Goal: Obtain resource: Download file/media

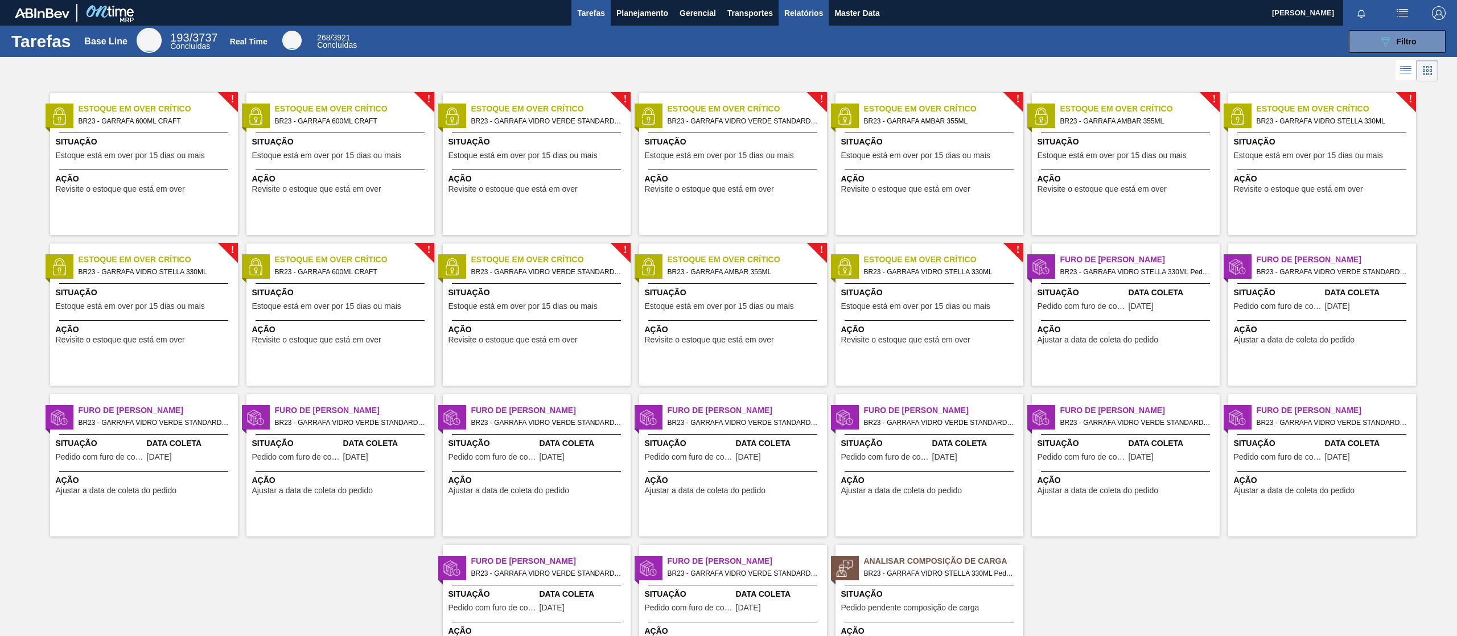
click at [788, 15] on span "Relatórios" at bounding box center [804, 13] width 39 height 14
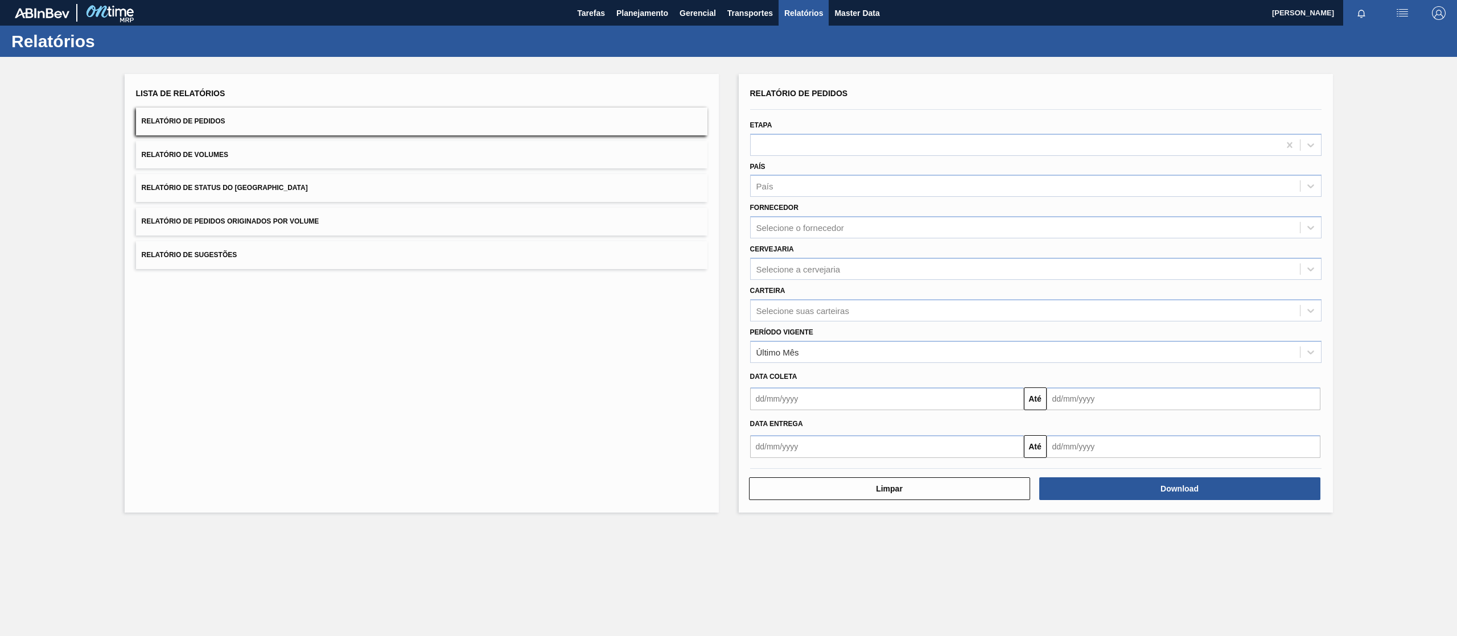
click at [282, 211] on button "Relatório de Pedidos Originados por Volume" at bounding box center [422, 222] width 572 height 28
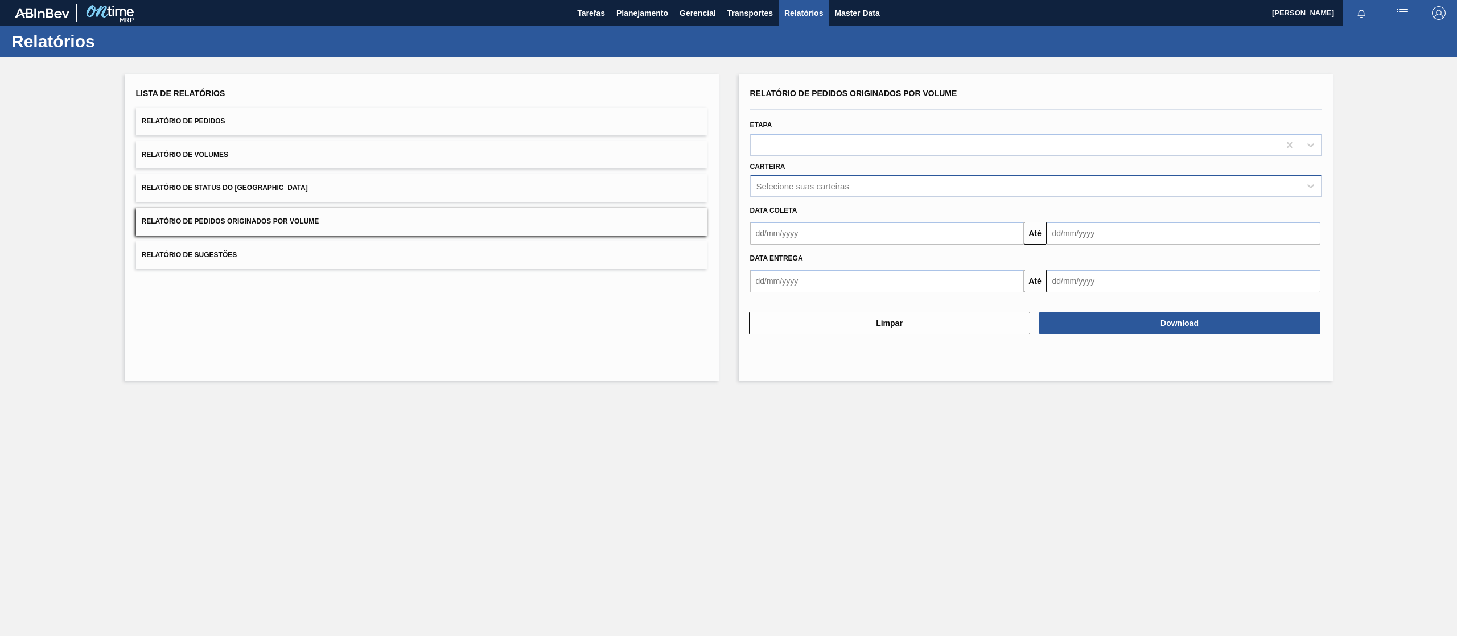
click at [823, 192] on div "Selecione suas carteiras" at bounding box center [1025, 186] width 549 height 17
type input "preform"
click at [810, 211] on div "Preforma" at bounding box center [1036, 214] width 572 height 21
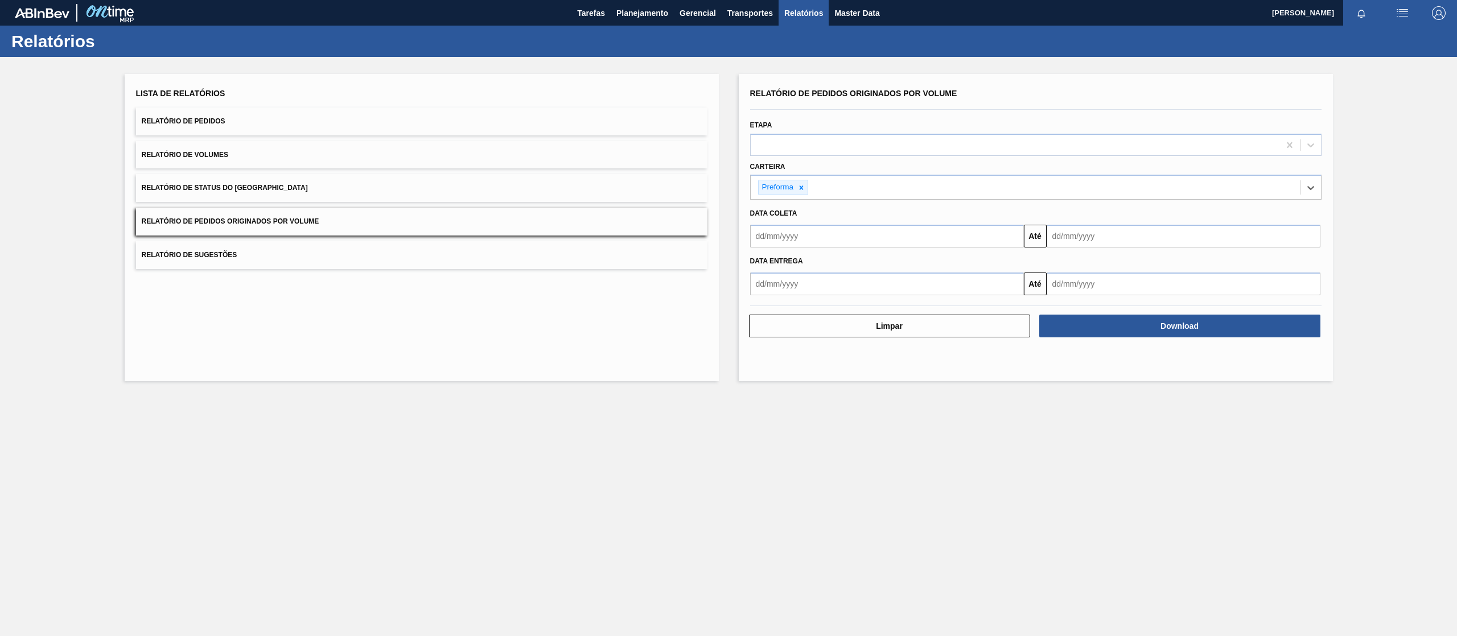
click at [810, 227] on input "text" at bounding box center [887, 236] width 274 height 23
click at [761, 270] on div "dom" at bounding box center [763, 277] width 15 height 15
click at [763, 266] on button "Previous Month" at bounding box center [761, 264] width 8 height 8
click at [876, 268] on div "dom seg ter qua qui sex sab" at bounding box center [819, 277] width 137 height 18
click at [855, 299] on div "1" at bounding box center [855, 300] width 15 height 15
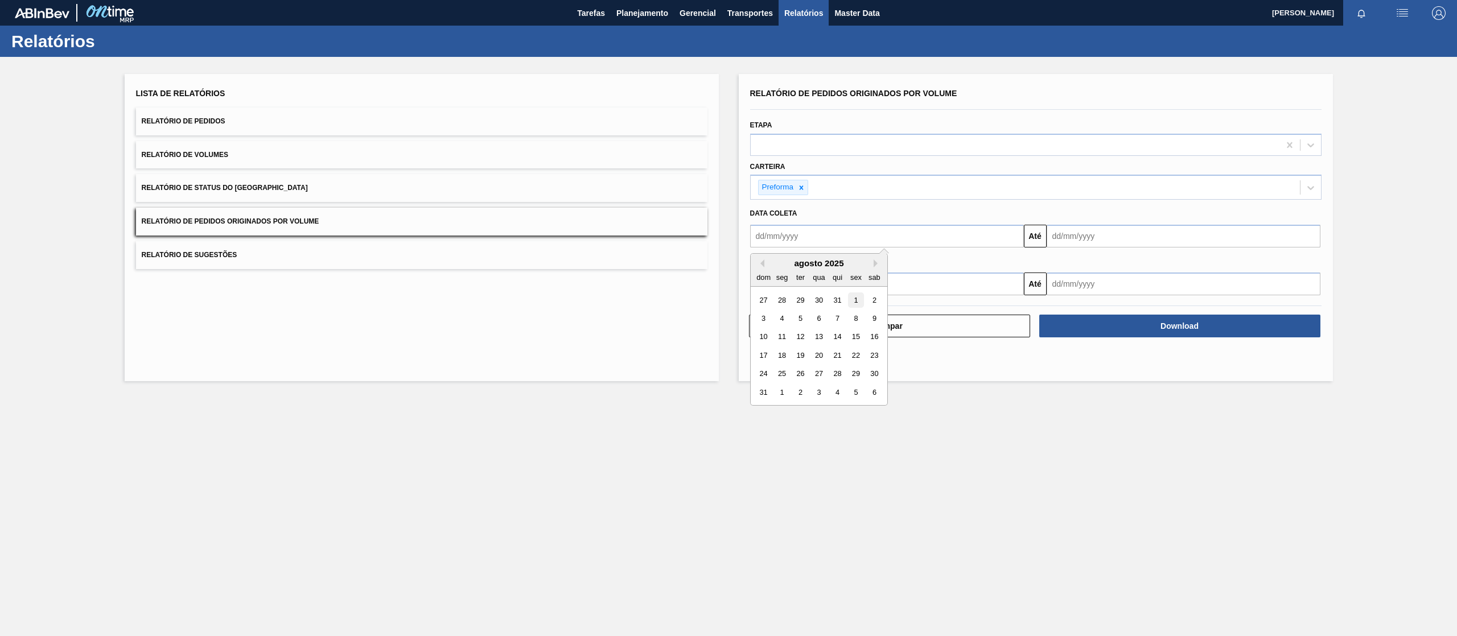
type input "[DATE]"
click at [1060, 232] on input "text" at bounding box center [1184, 236] width 274 height 23
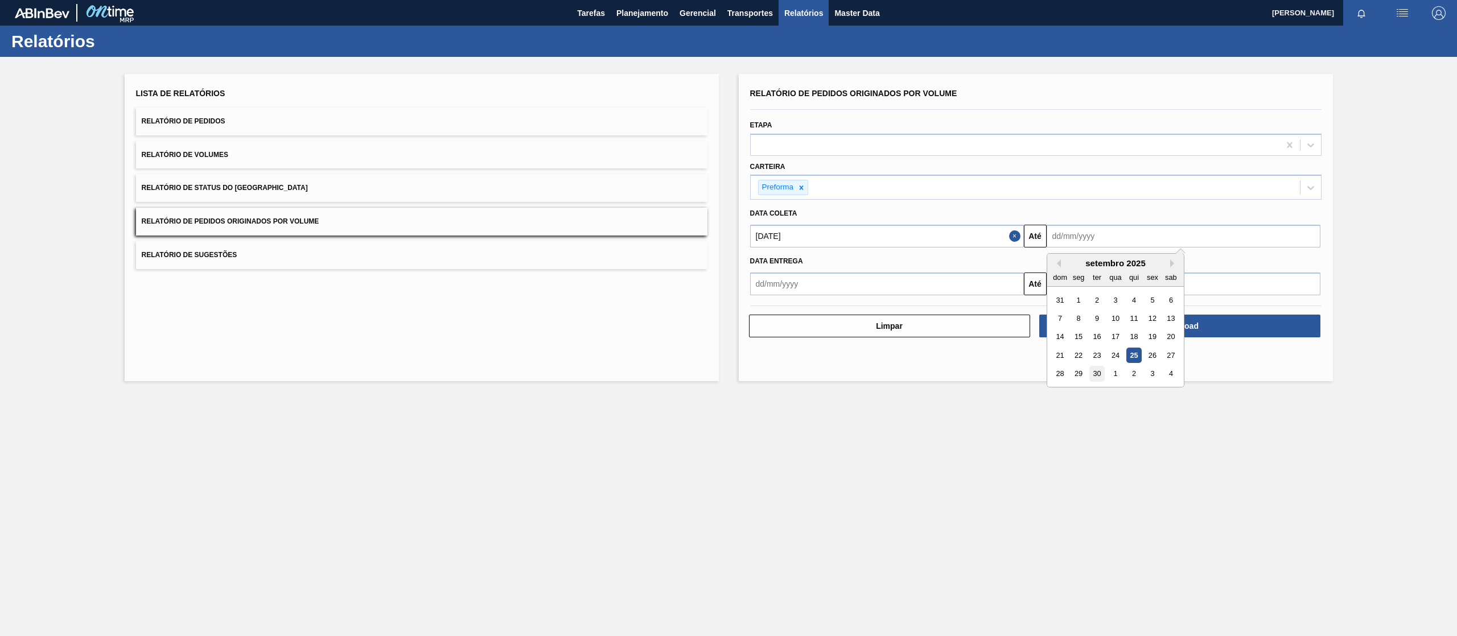
click at [1093, 372] on div "30" at bounding box center [1096, 374] width 15 height 15
type input "[DATE]"
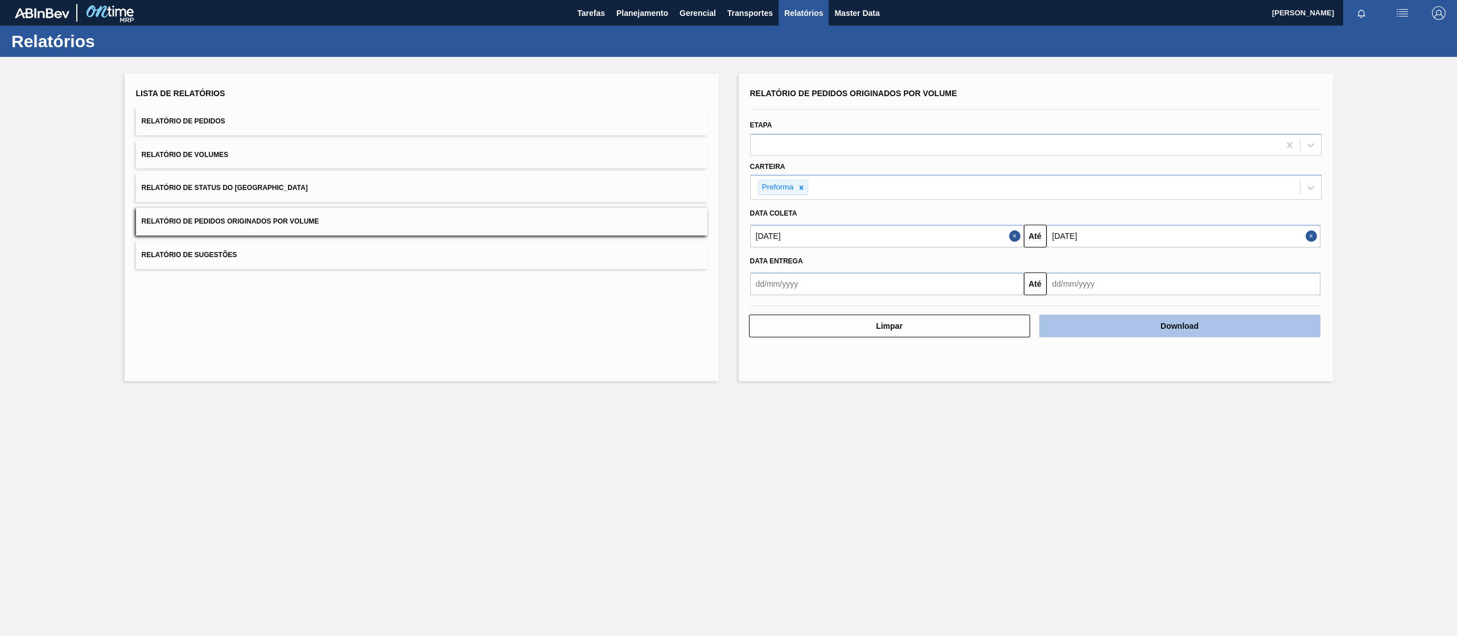
click at [1086, 328] on button "Download" at bounding box center [1180, 326] width 281 height 23
